Goal: Navigation & Orientation: Find specific page/section

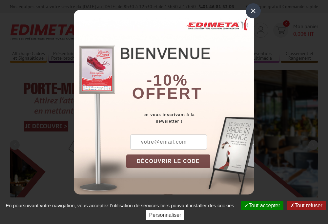
click at [259, 206] on button "Tout accepter" at bounding box center [262, 206] width 42 height 10
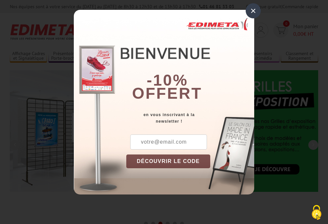
click at [254, 11] on div "×" at bounding box center [253, 10] width 15 height 15
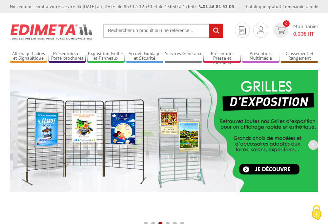
click at [0, 0] on div "Nos équipes sont à votre service du [DATE] au [DATE] de 8h30 à 12h30 et de 13h3…" at bounding box center [164, 6] width 328 height 13
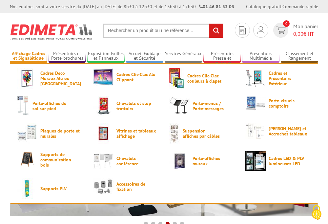
click at [28, 56] on link "Affichage Cadres et Signalétique" at bounding box center [28, 56] width 37 height 11
